Goal: Navigation & Orientation: Find specific page/section

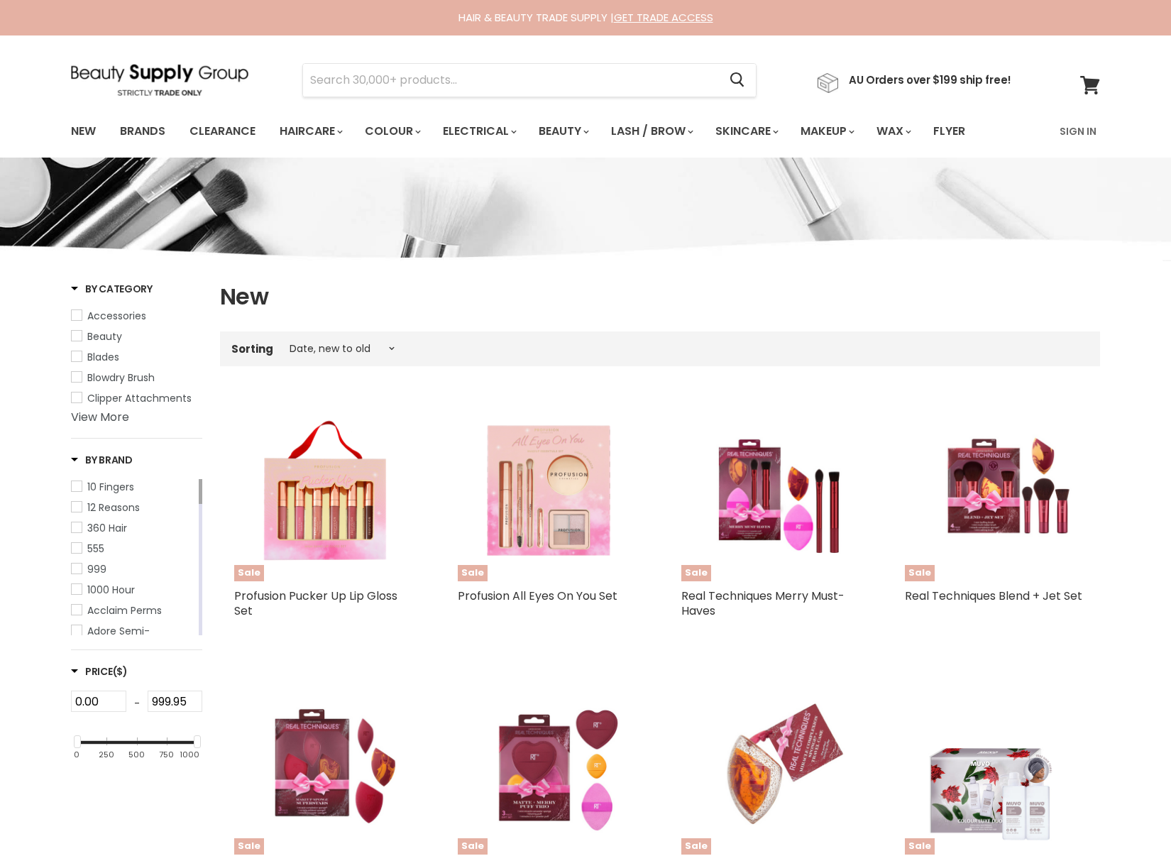
select select "created-descending"
click at [138, 65] on img at bounding box center [159, 80] width 177 height 32
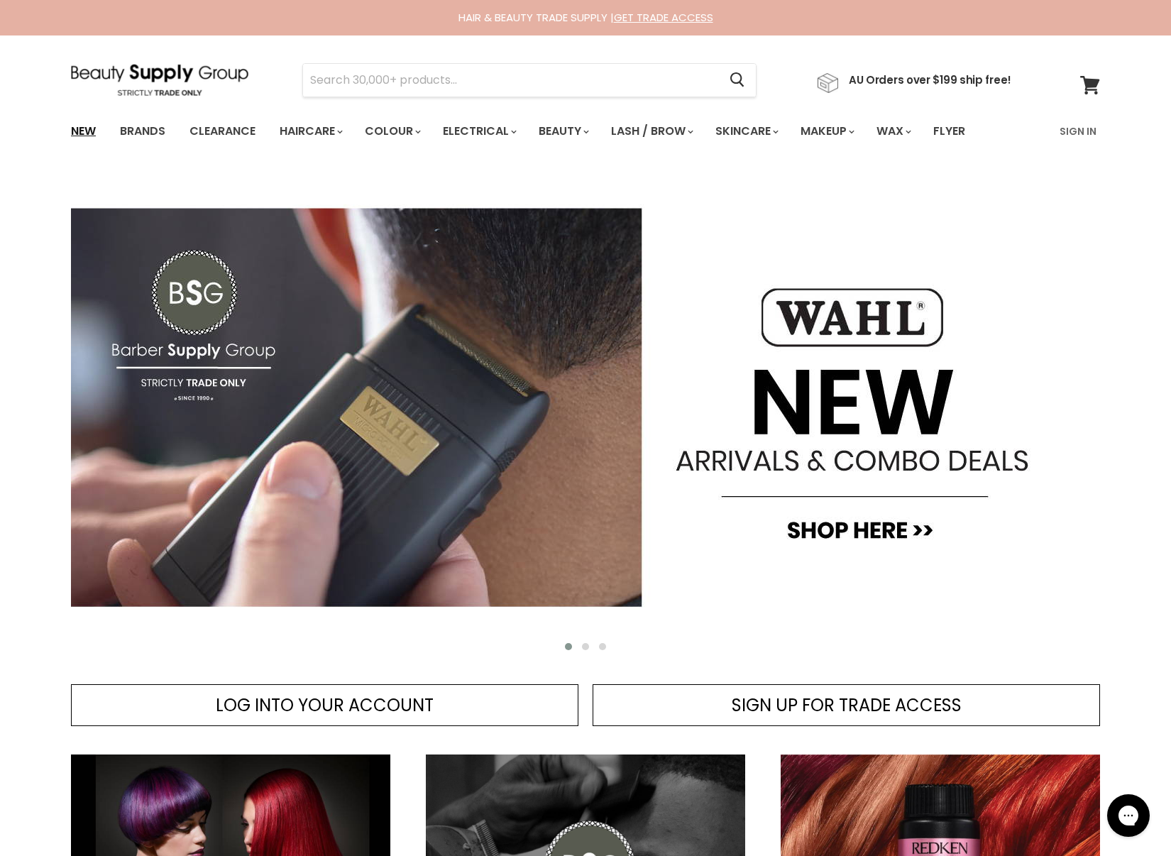
click at [82, 132] on link "New" at bounding box center [83, 131] width 46 height 30
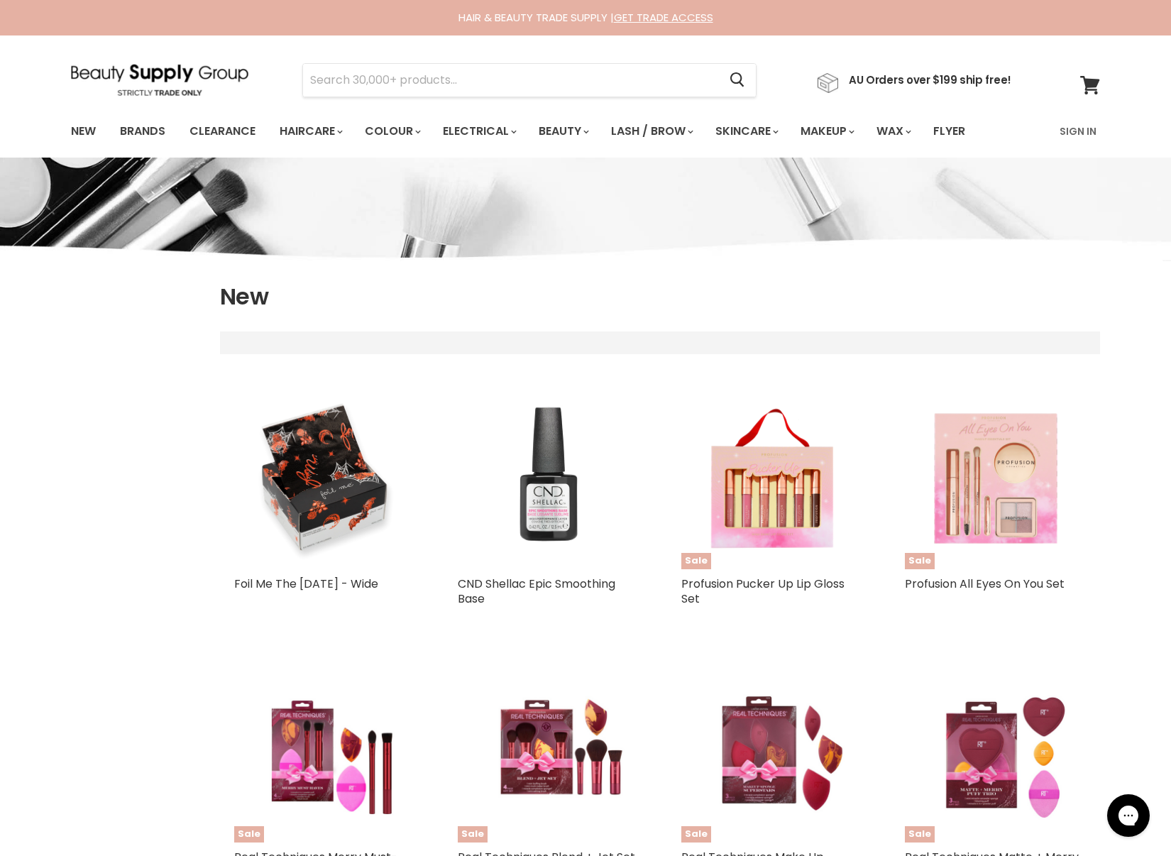
select select "created-descending"
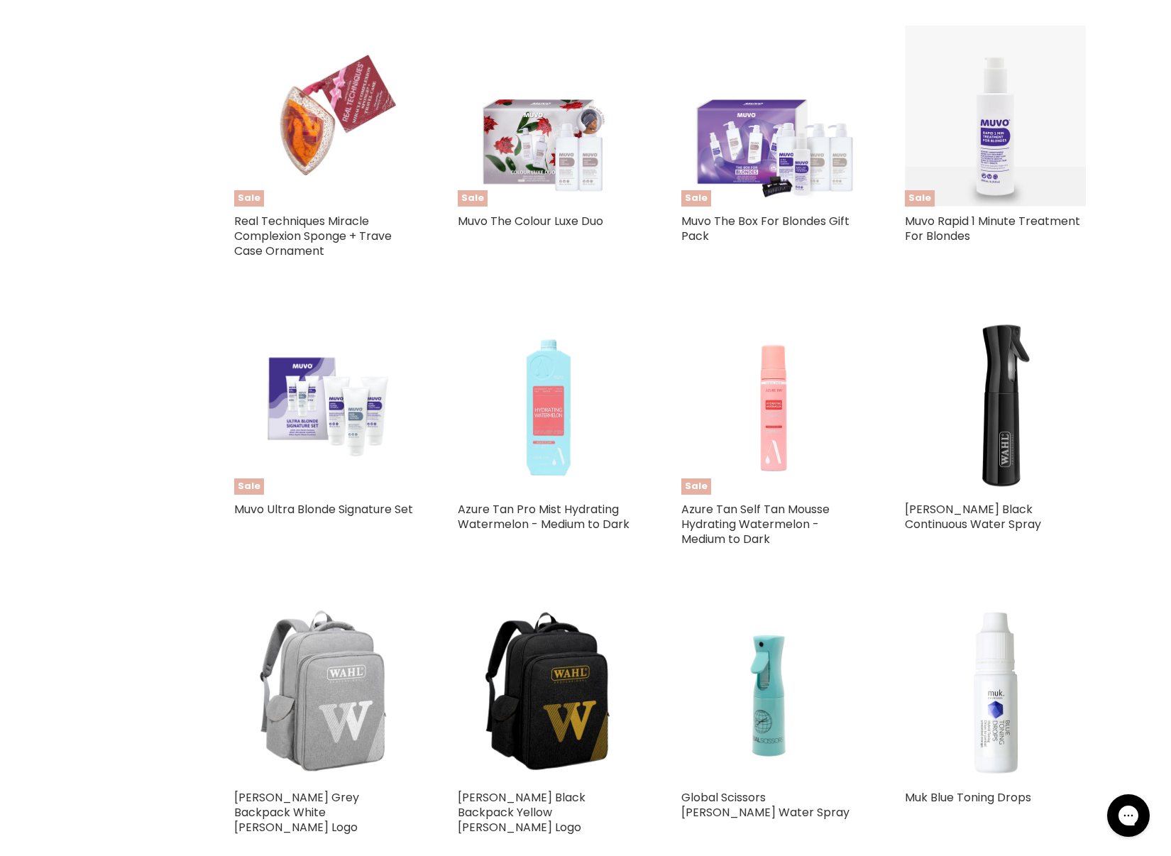
scroll to position [924, 0]
